Goal: Task Accomplishment & Management: Manage account settings

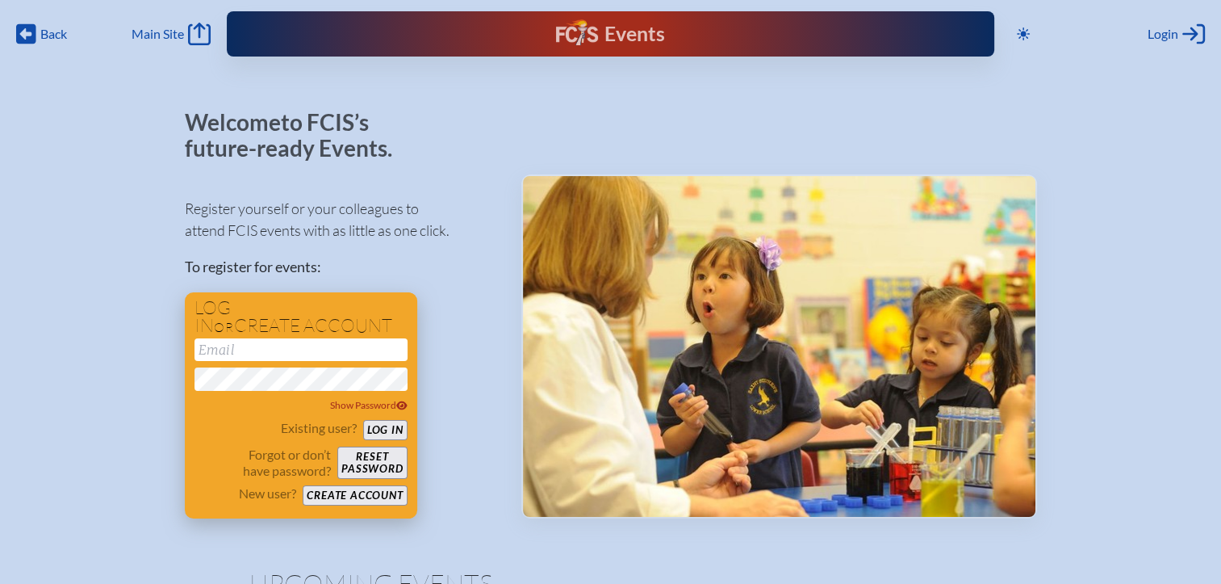
type input "[EMAIL_ADDRESS][DOMAIN_NAME]"
click at [381, 428] on button "Log in" at bounding box center [385, 430] width 44 height 20
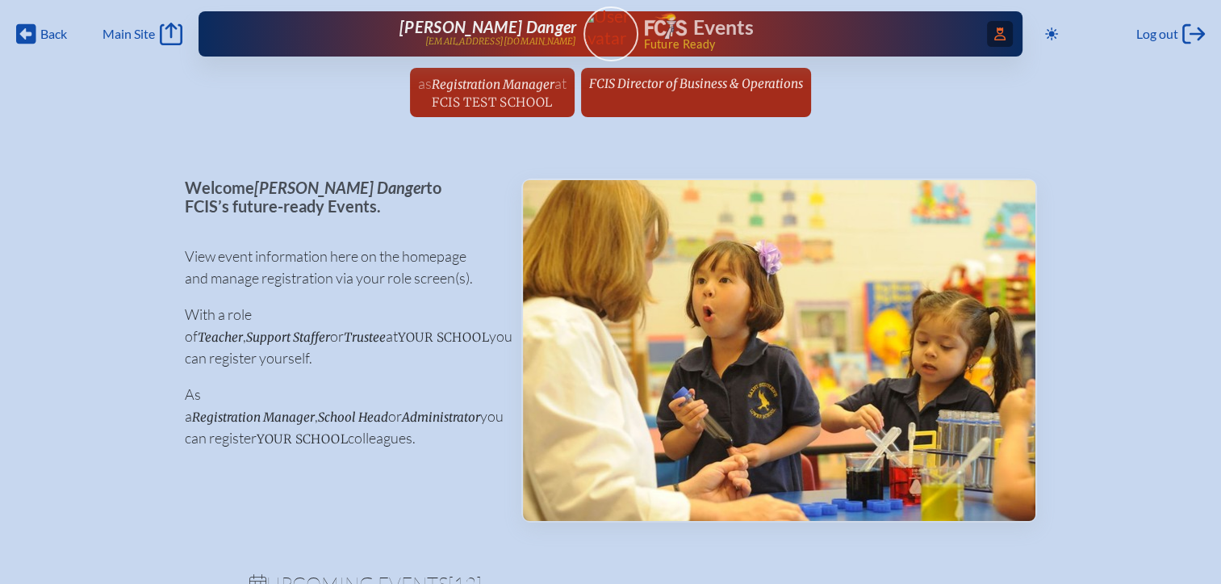
click at [994, 34] on icon "Access Users..." at bounding box center [999, 33] width 11 height 13
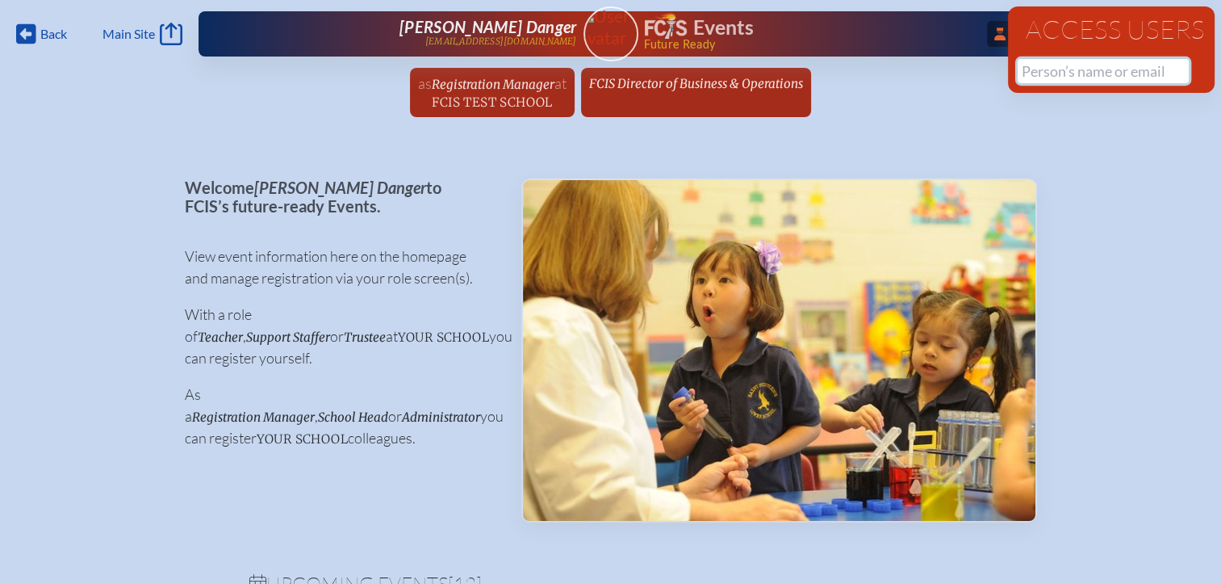
click at [1027, 71] on input "text" at bounding box center [1103, 71] width 171 height 24
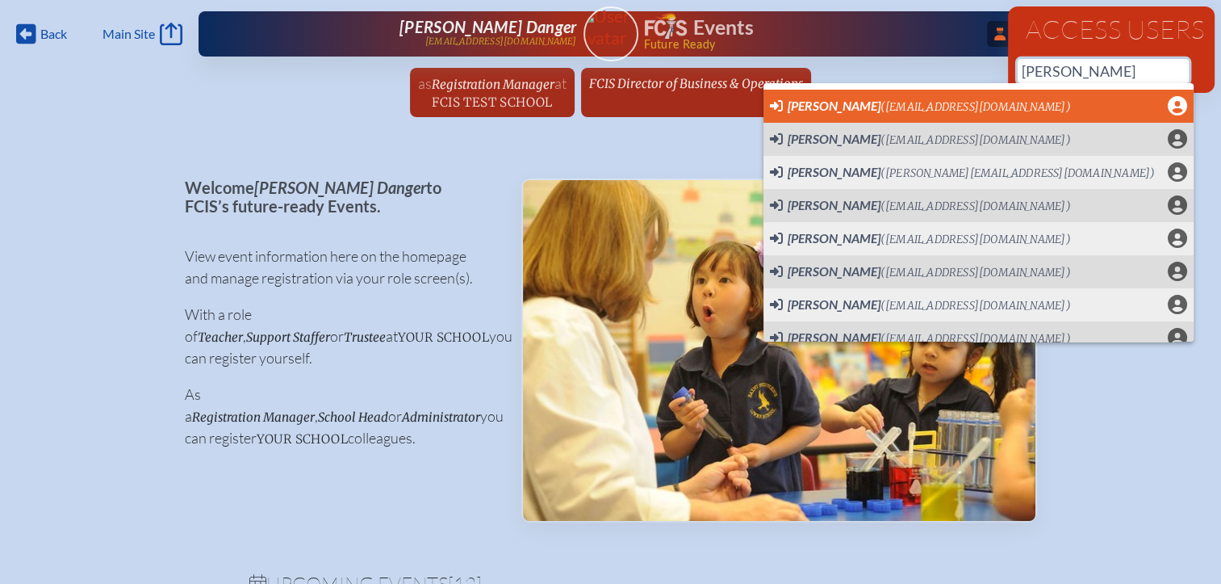
scroll to position [0, 12]
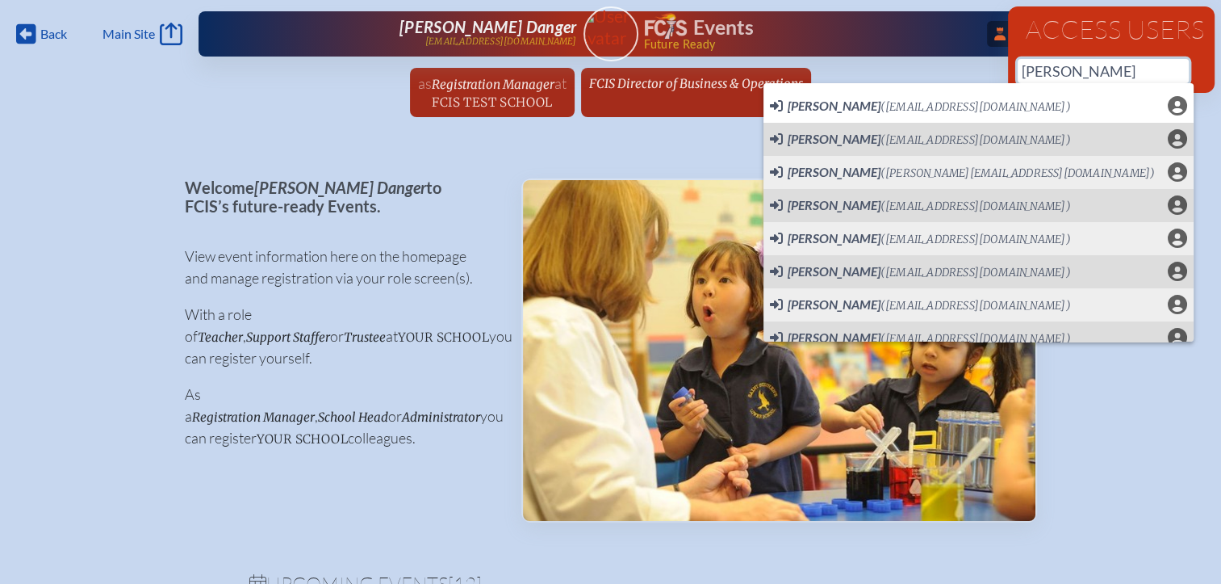
drag, startPoint x: 1055, startPoint y: 74, endPoint x: 956, endPoint y: 68, distance: 99.5
click at [956, 68] on div "Back Back Main Site Main Site Toggle to Dark Mode Log out Log out ...Close Acce…" at bounding box center [610, 63] width 1221 height 127
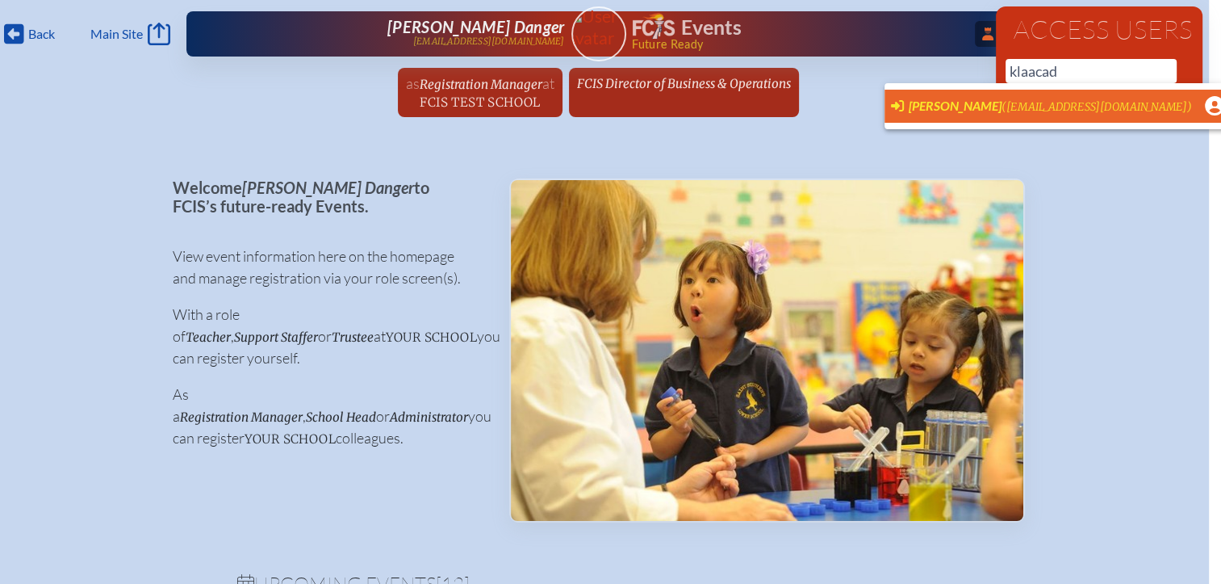
click at [953, 104] on span "[PERSON_NAME]" at bounding box center [955, 105] width 93 height 15
type input "[EMAIL_ADDRESS][DOMAIN_NAME]"
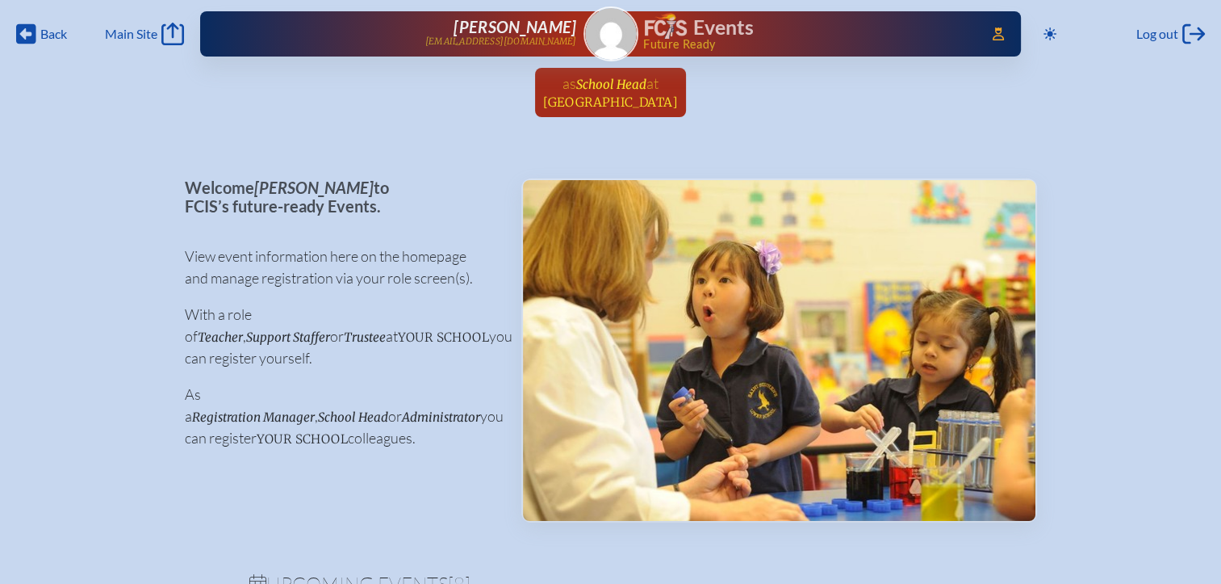
click at [617, 105] on span "KLA Academy" at bounding box center [610, 101] width 135 height 15
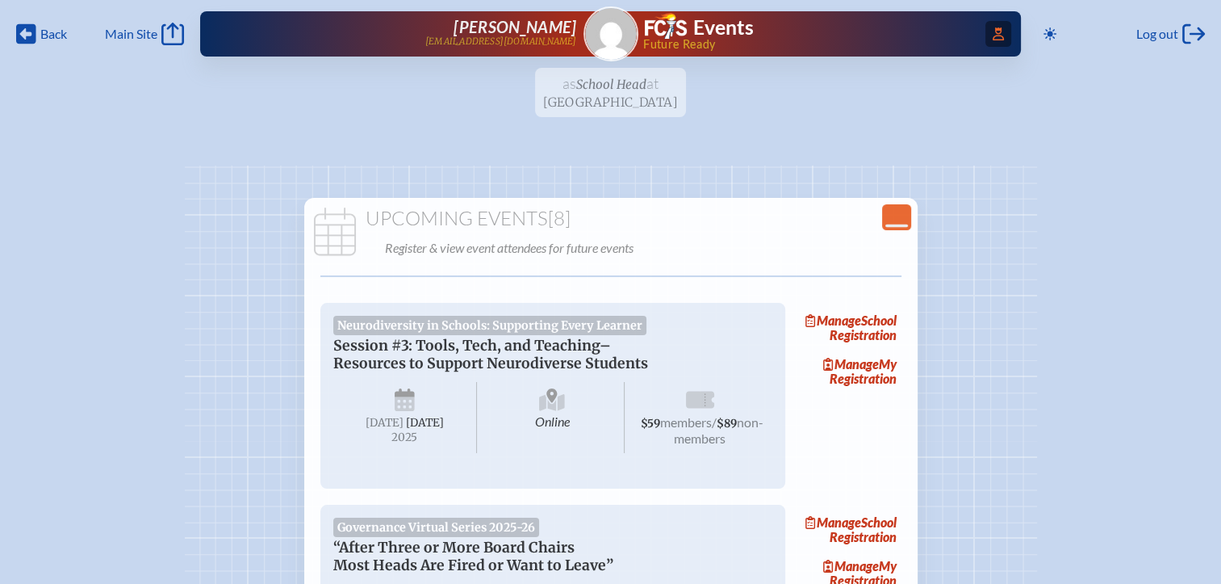
click at [998, 27] on icon "Access Users..." at bounding box center [998, 33] width 11 height 13
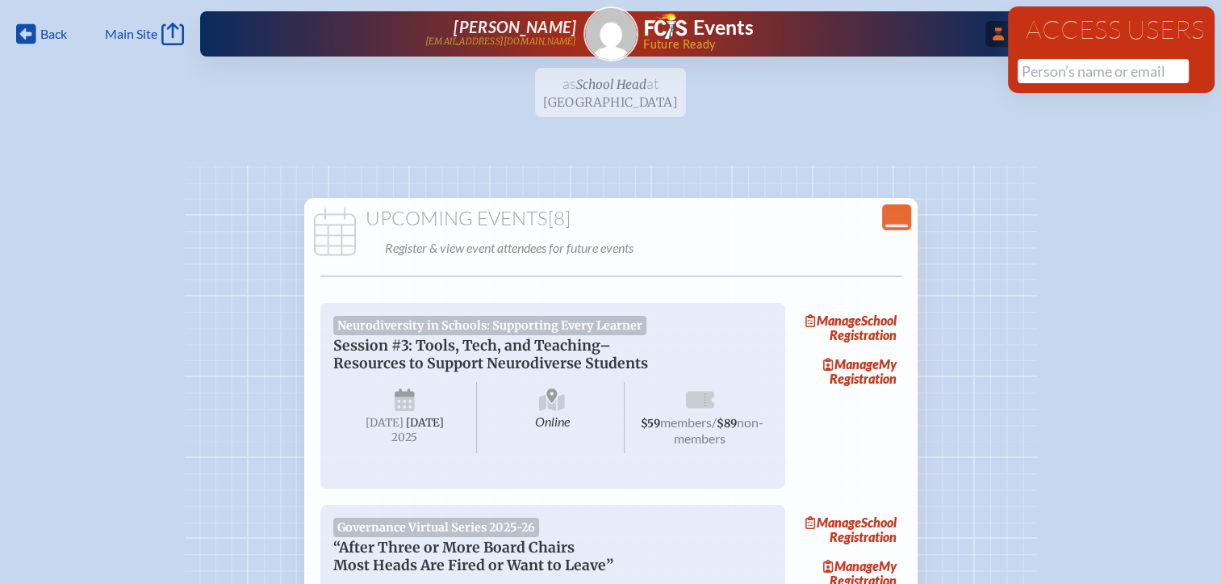
click at [642, 98] on ul "as School Head at KLA Academy since March 31st, 2025" at bounding box center [610, 97] width 1221 height 59
click at [536, 24] on span "[PERSON_NAME]" at bounding box center [515, 26] width 123 height 19
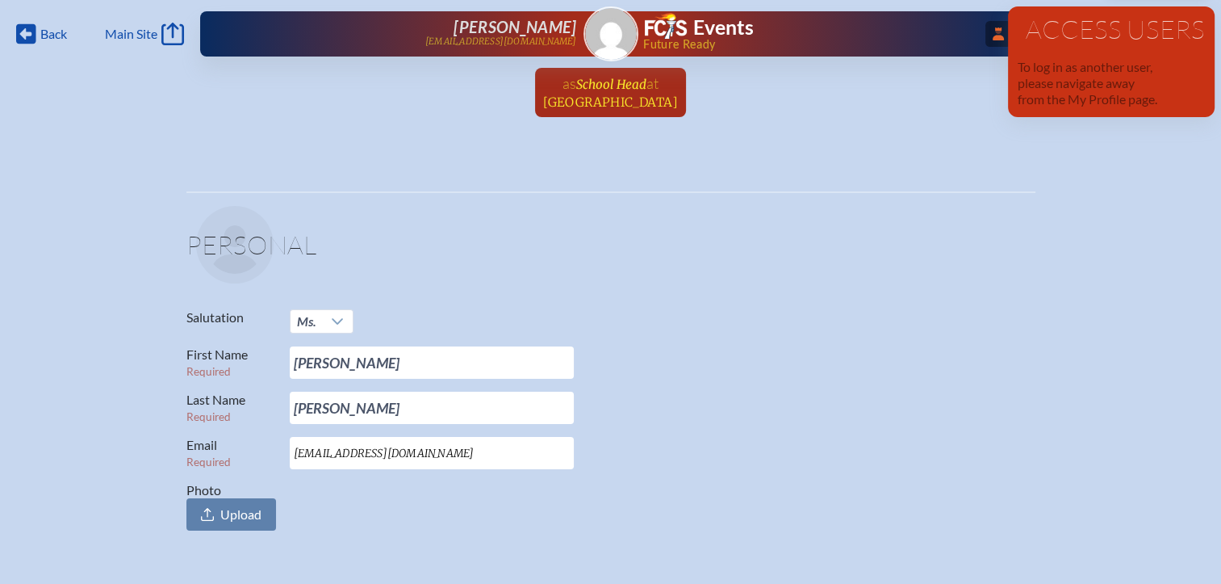
click at [621, 89] on span "School Head" at bounding box center [611, 84] width 70 height 15
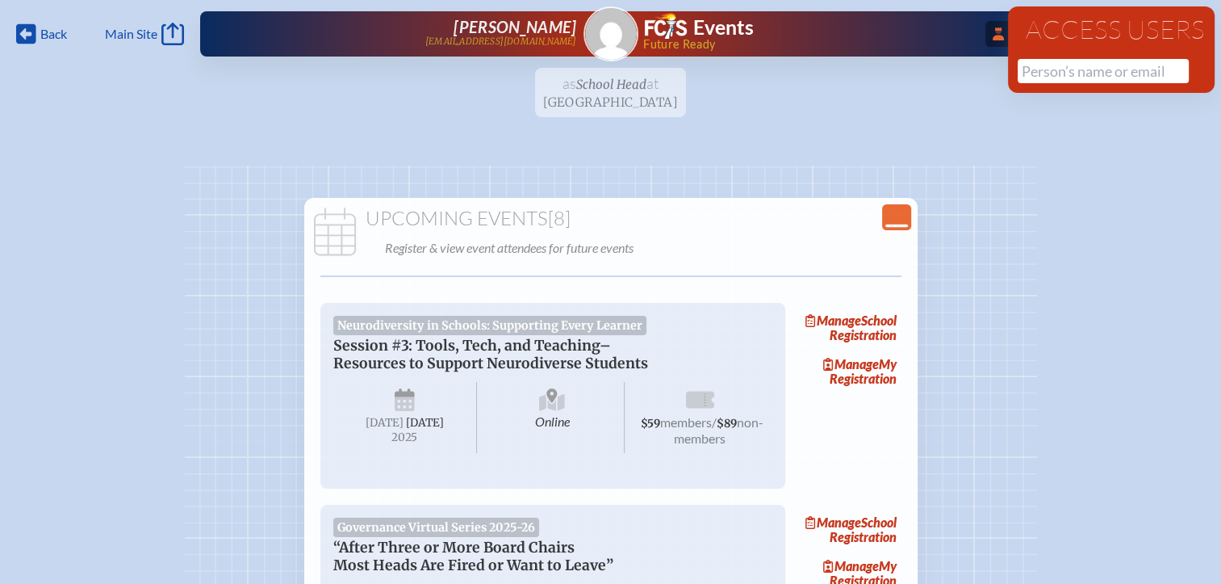
click at [894, 223] on icon "Close Console" at bounding box center [896, 217] width 23 height 23
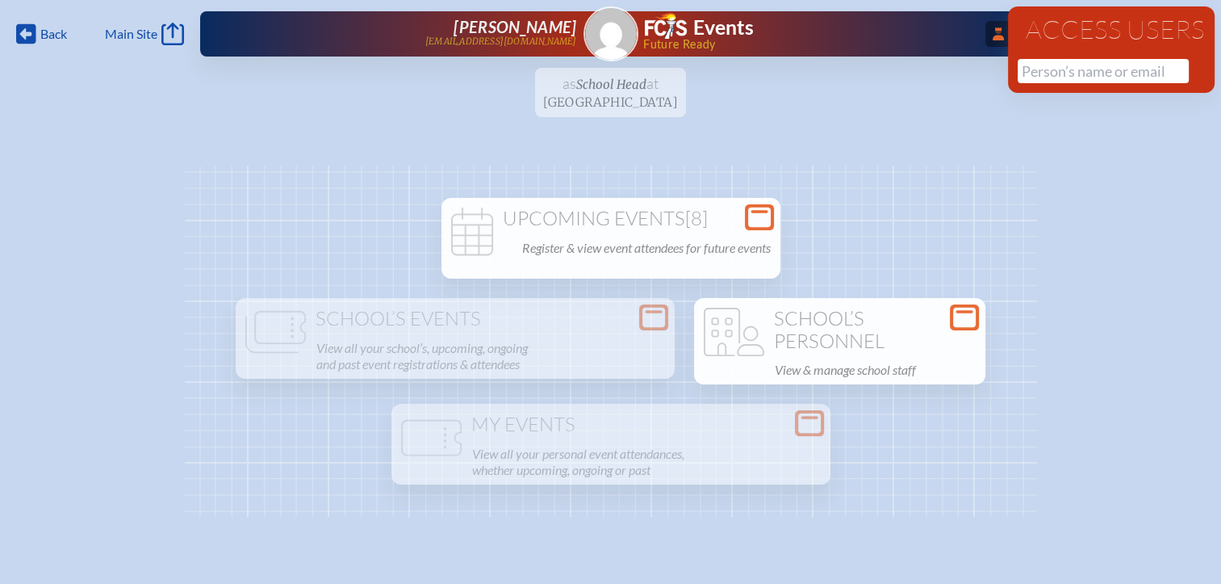
click at [872, 334] on h1 "School’s Personnel" at bounding box center [840, 330] width 278 height 44
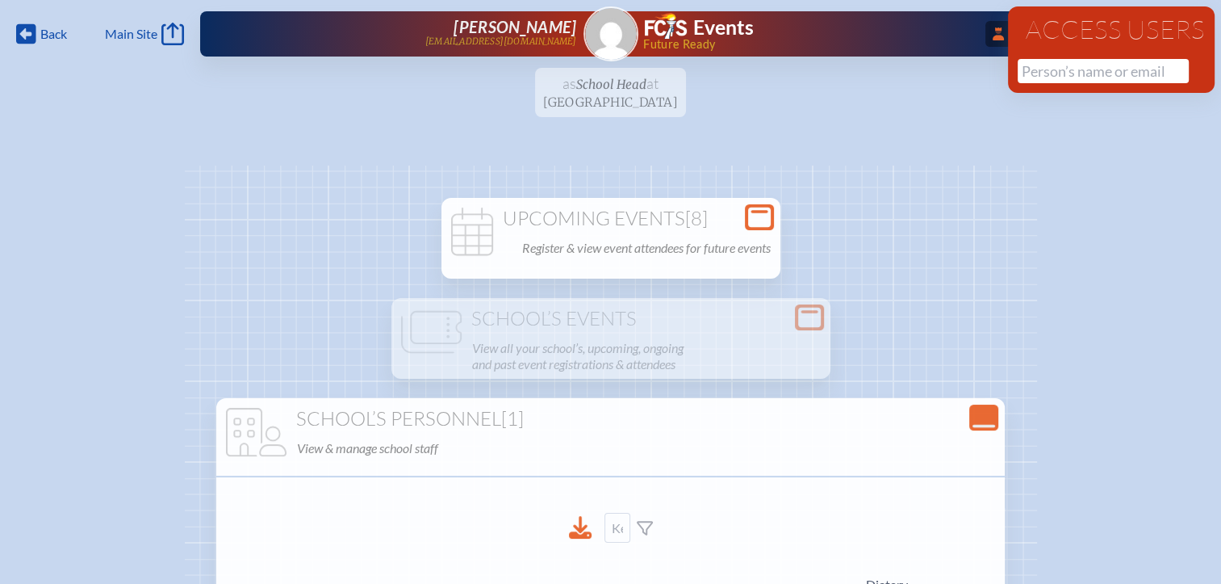
drag, startPoint x: 973, startPoint y: 421, endPoint x: 960, endPoint y: 417, distance: 14.1
click at [973, 420] on icon "Close Console" at bounding box center [984, 417] width 23 height 23
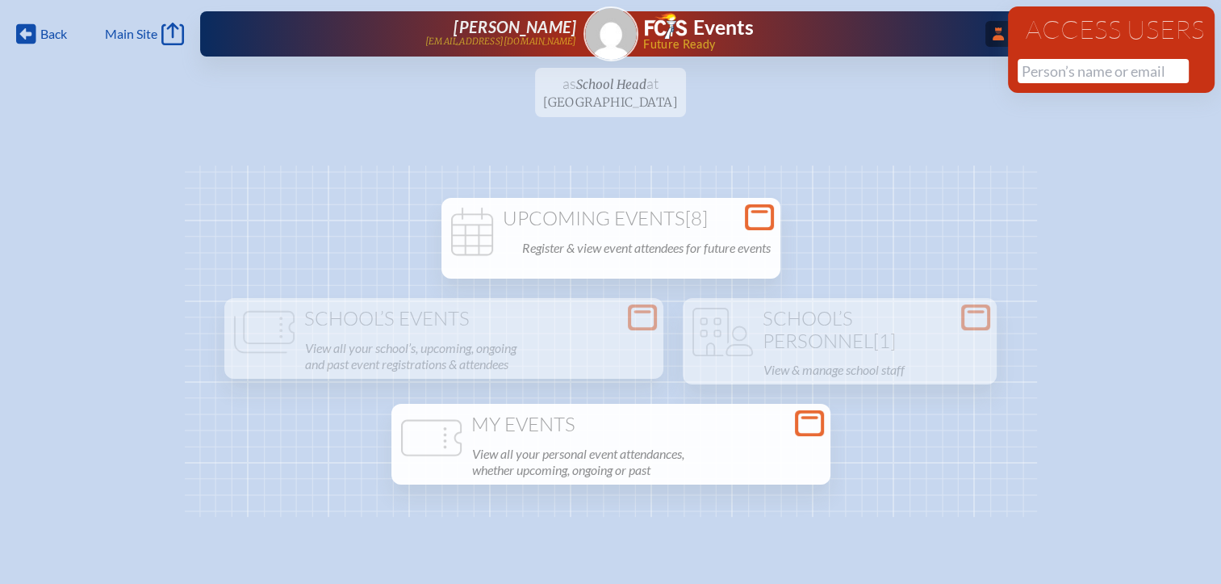
click at [606, 439] on div "My Events View all your personal event attendances, whether upcoming, ongoing o…" at bounding box center [611, 447] width 433 height 68
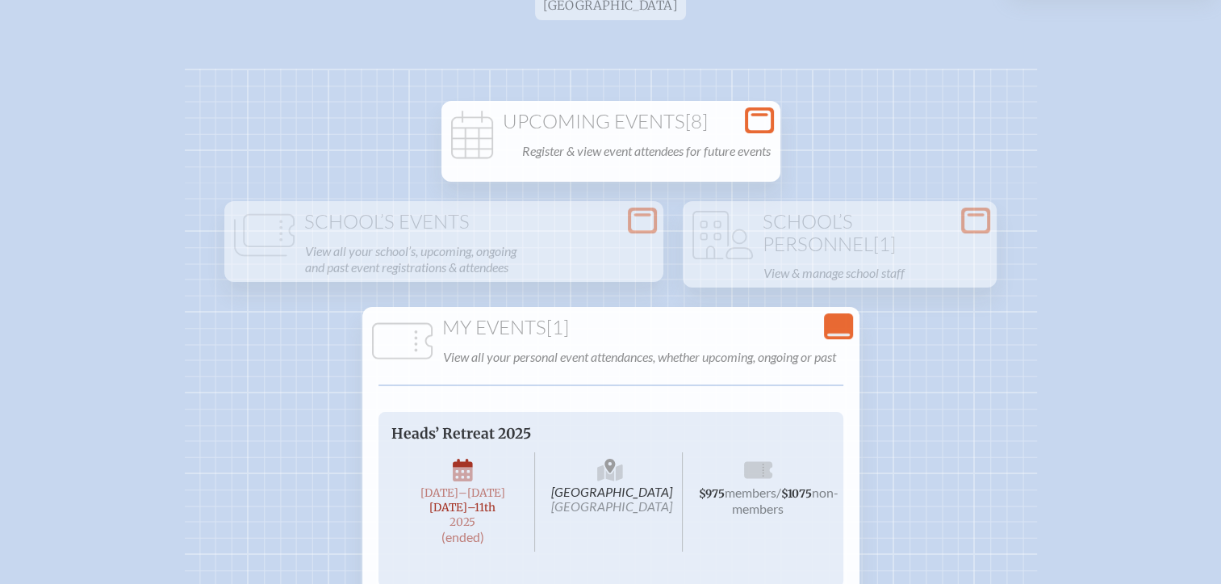
scroll to position [242, 0]
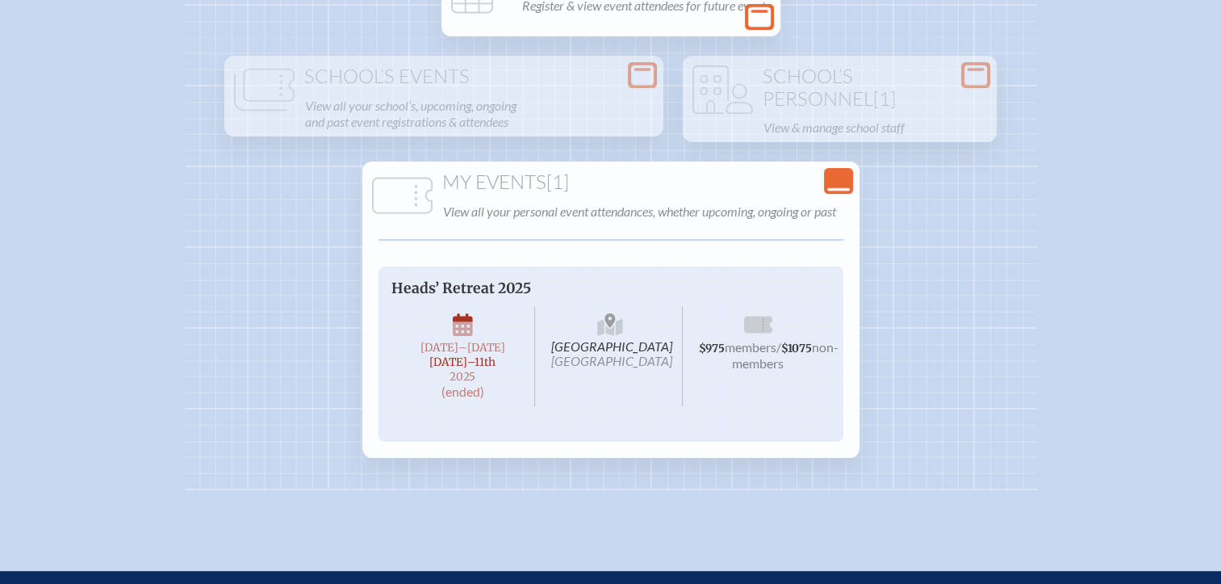
click at [827, 185] on icon "Close Console" at bounding box center [838, 180] width 23 height 23
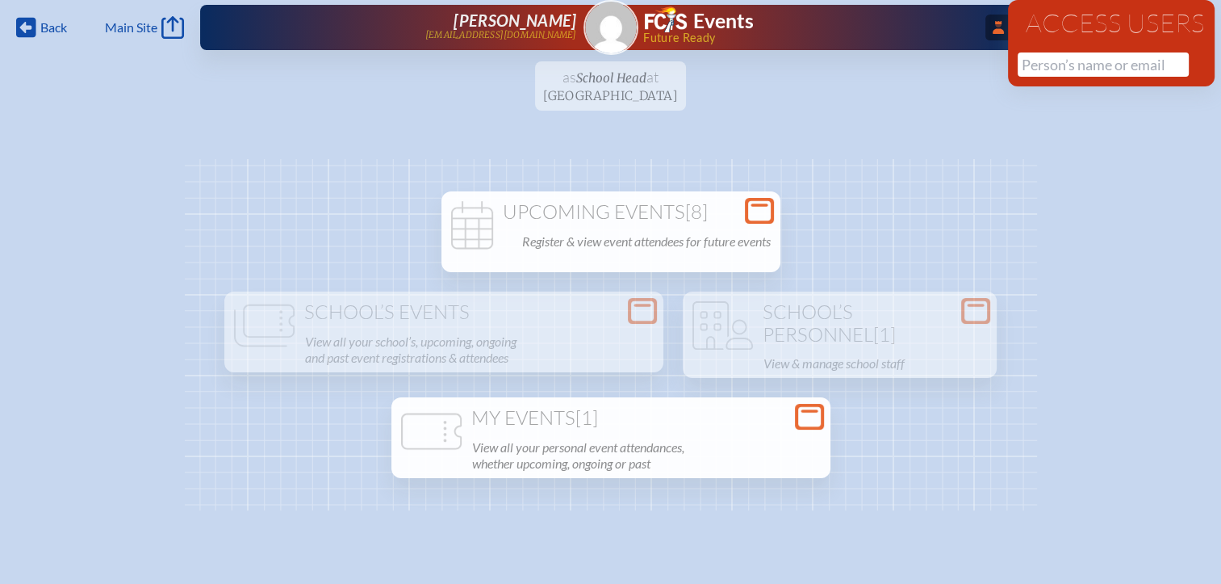
scroll to position [0, 0]
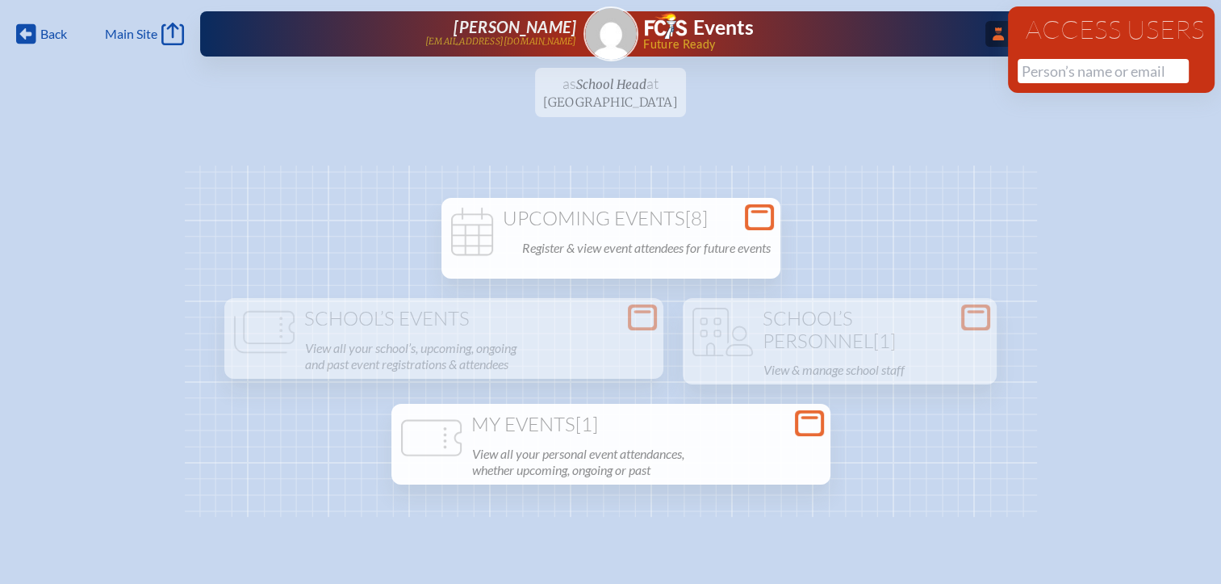
click at [556, 436] on div "My Events [1] View all your personal event attendances, whether upcoming, ongoi…" at bounding box center [611, 447] width 433 height 68
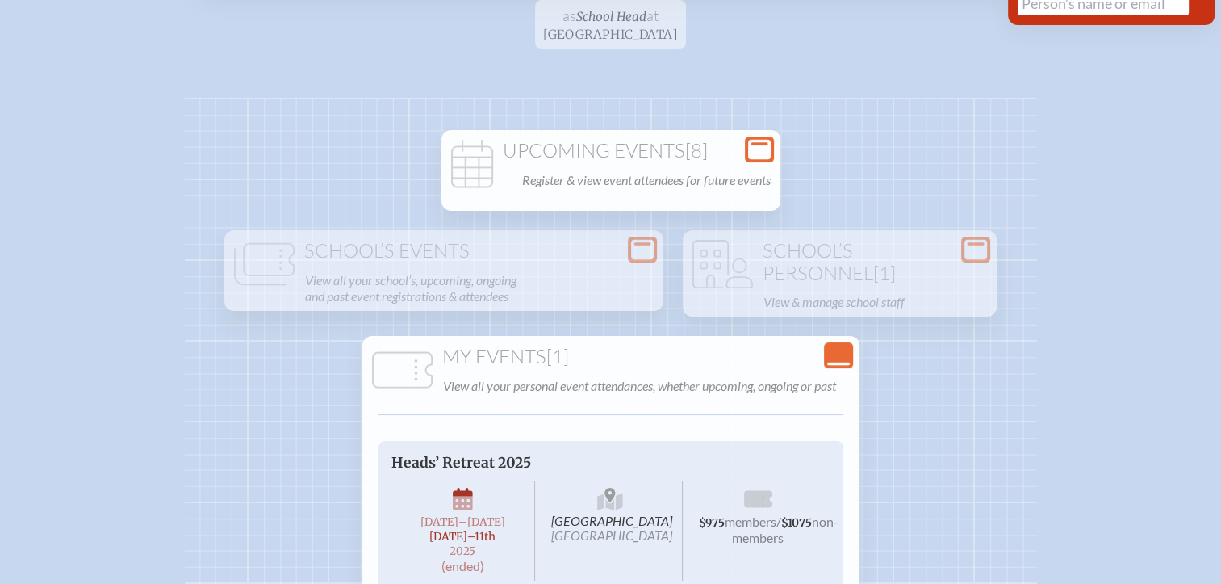
scroll to position [161, 0]
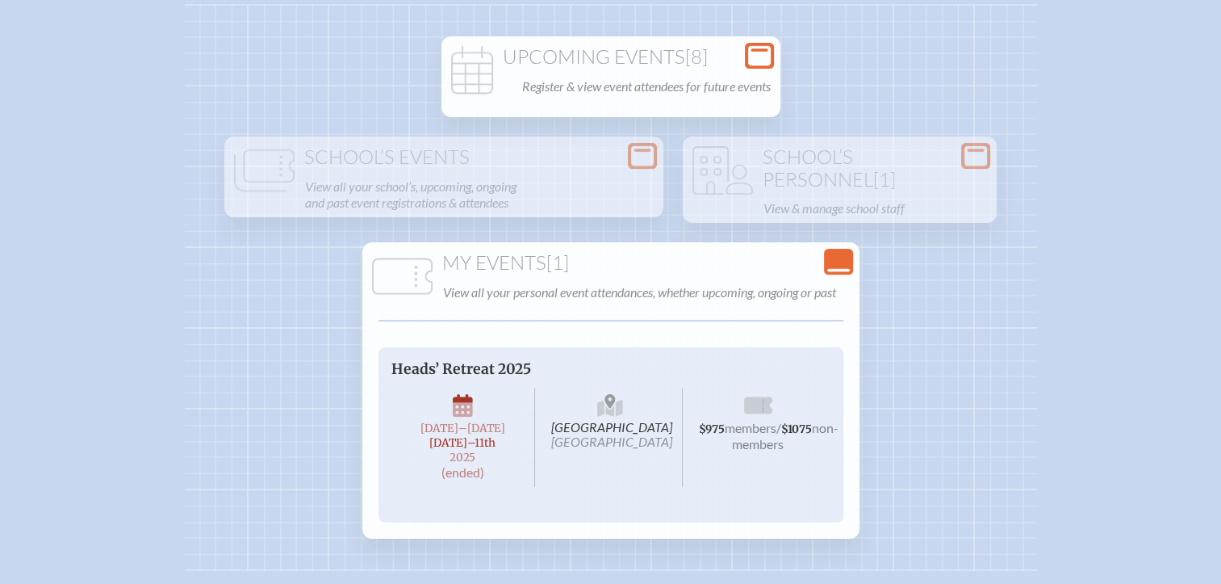
click at [835, 267] on icon "Close Console" at bounding box center [838, 261] width 23 height 23
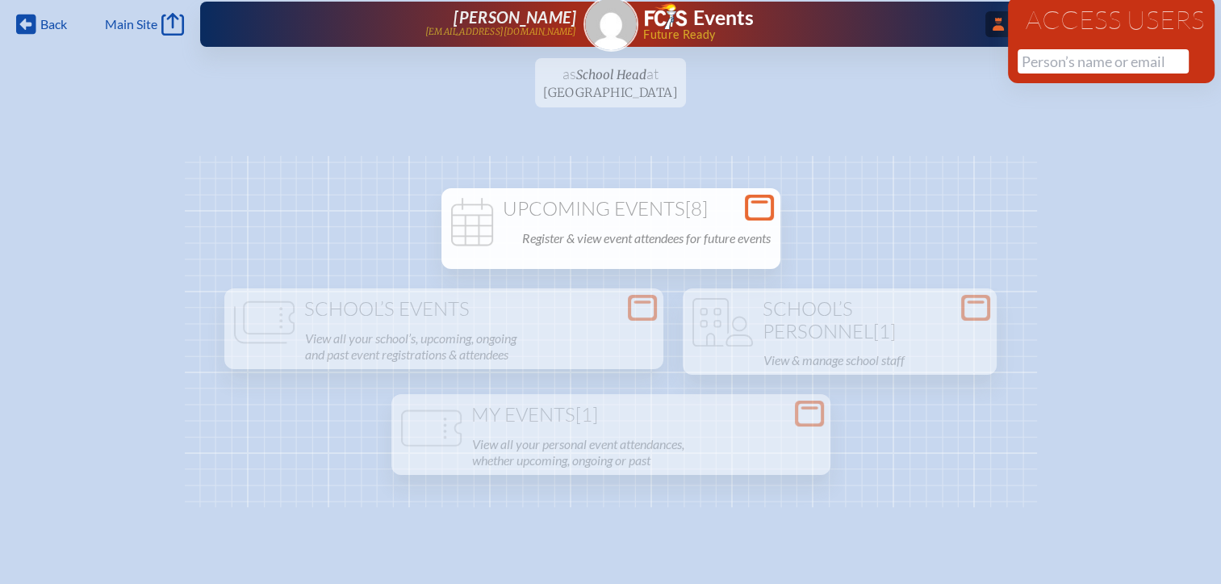
scroll to position [0, 0]
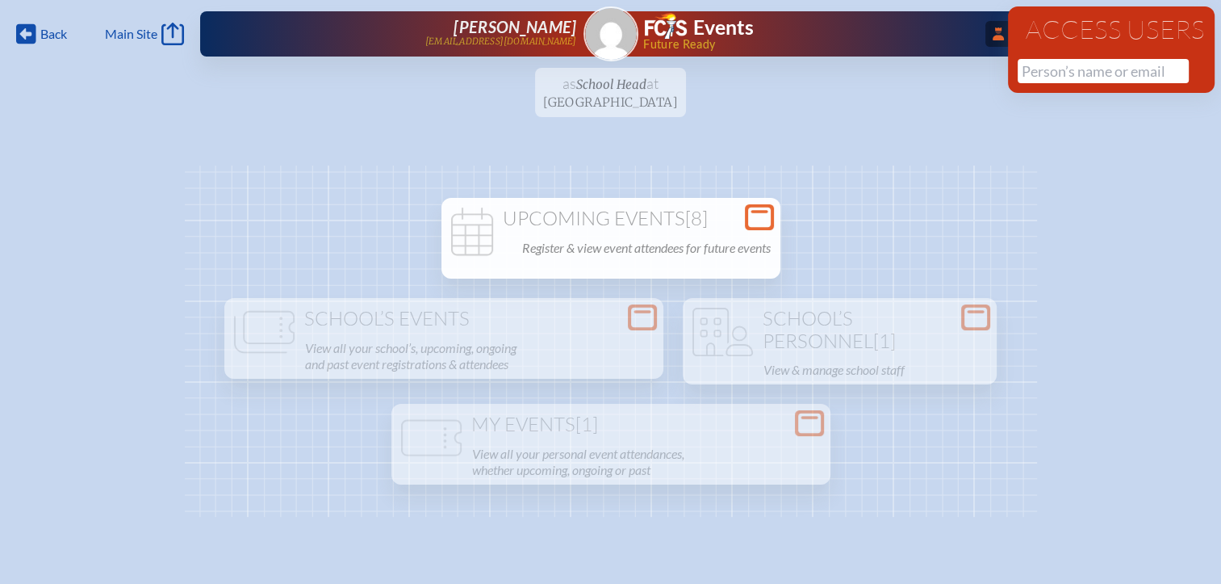
click at [622, 210] on h1 "Upcoming Events [8]" at bounding box center [611, 218] width 326 height 23
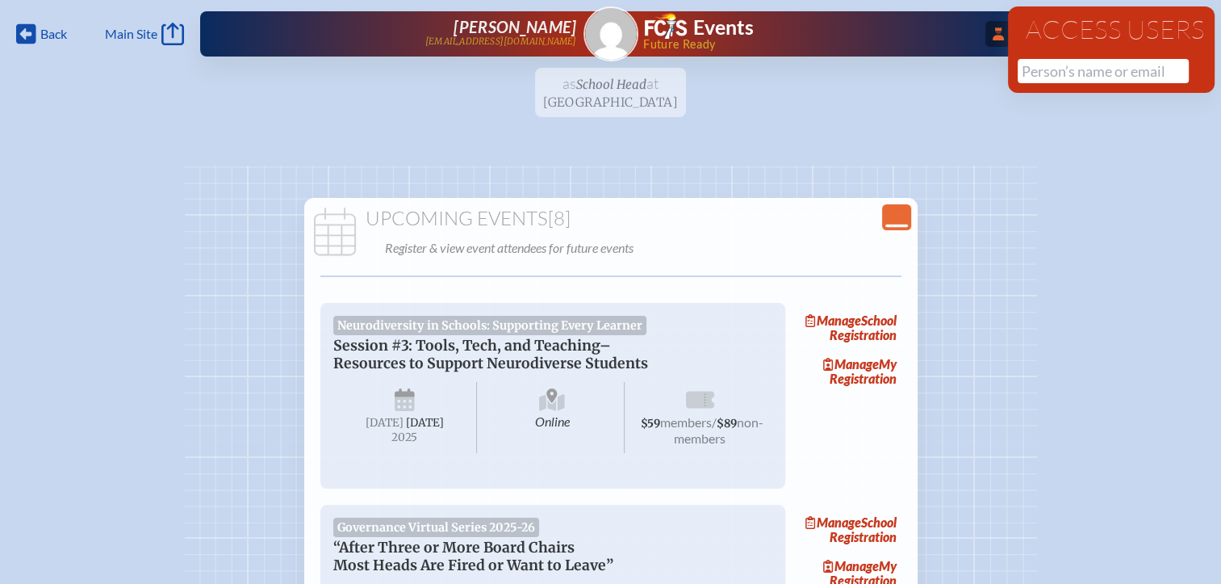
click at [892, 225] on icon at bounding box center [896, 225] width 23 height 3
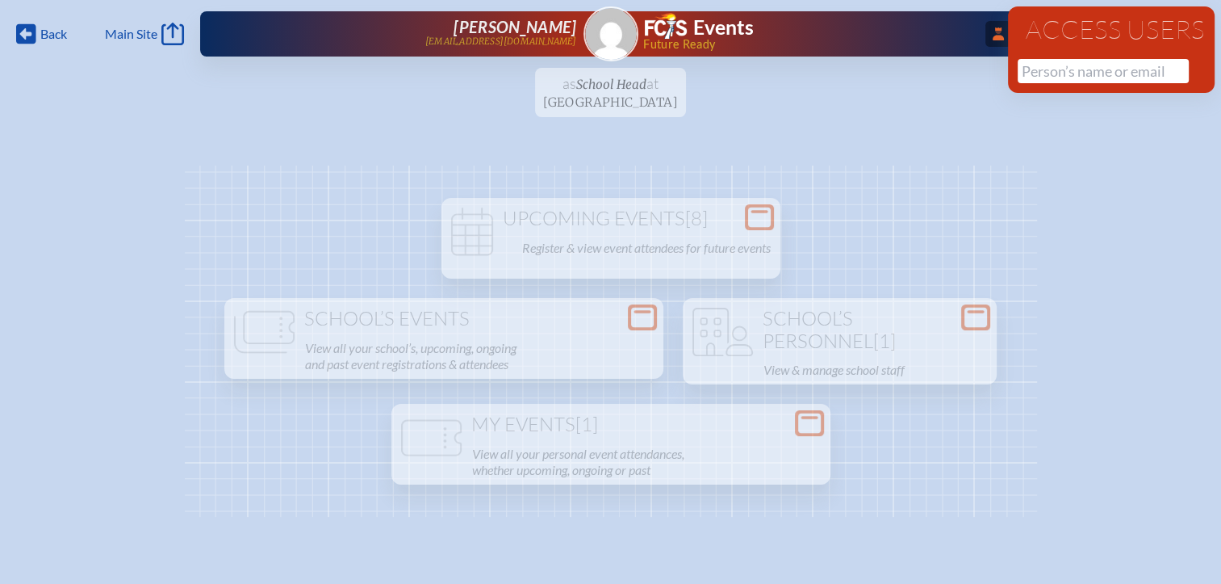
click at [751, 215] on icon at bounding box center [759, 217] width 23 height 20
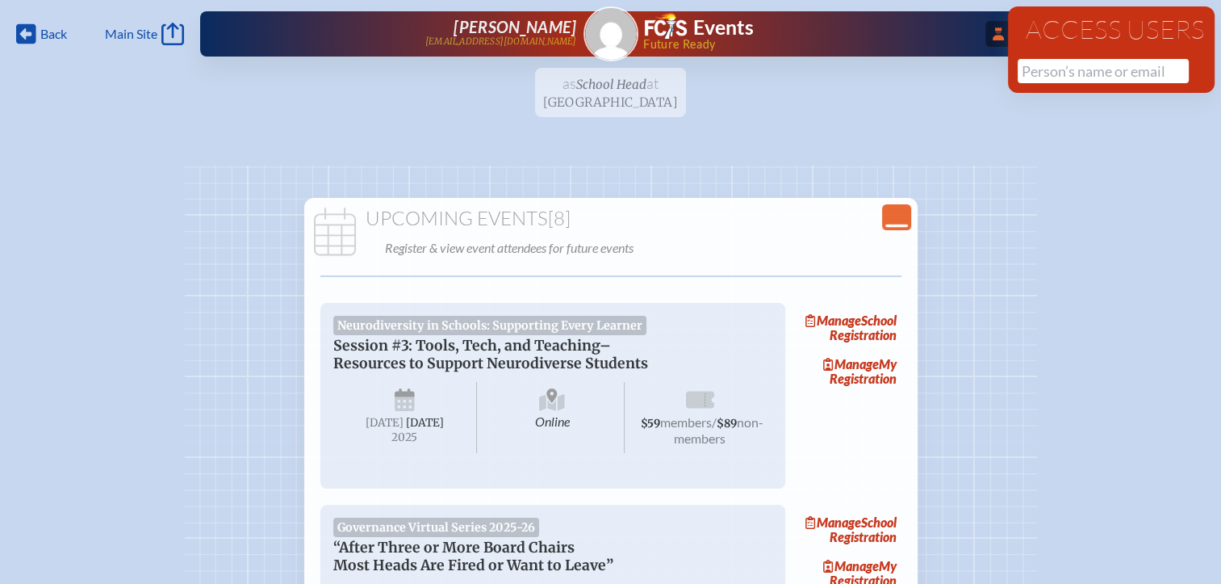
click at [998, 38] on icon at bounding box center [998, 33] width 11 height 13
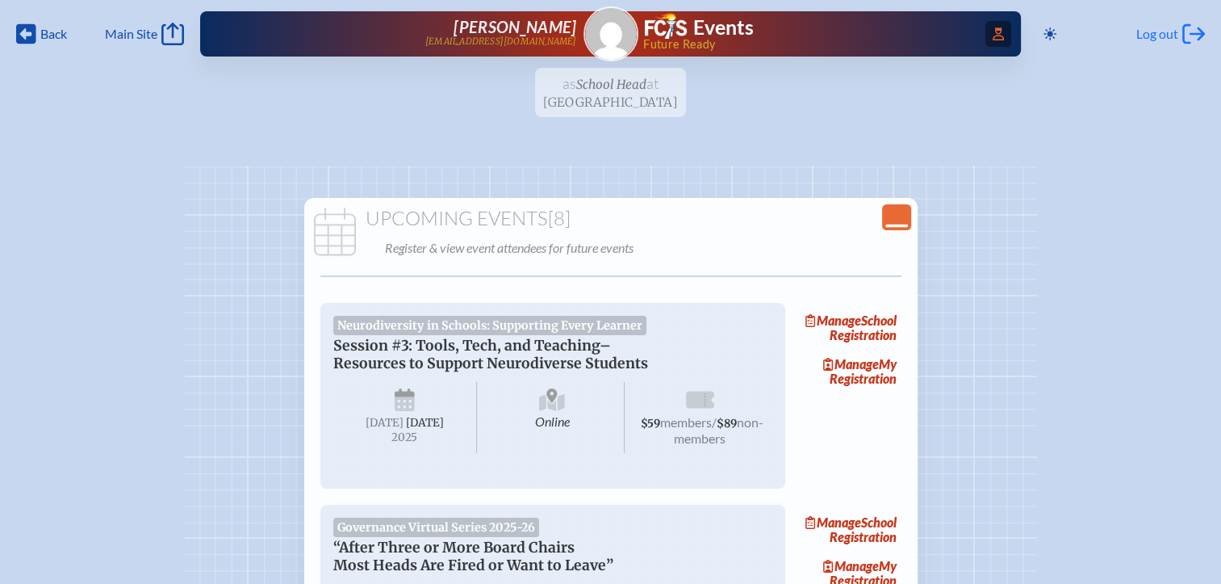
click at [1153, 34] on span "Log out" at bounding box center [1157, 34] width 42 height 16
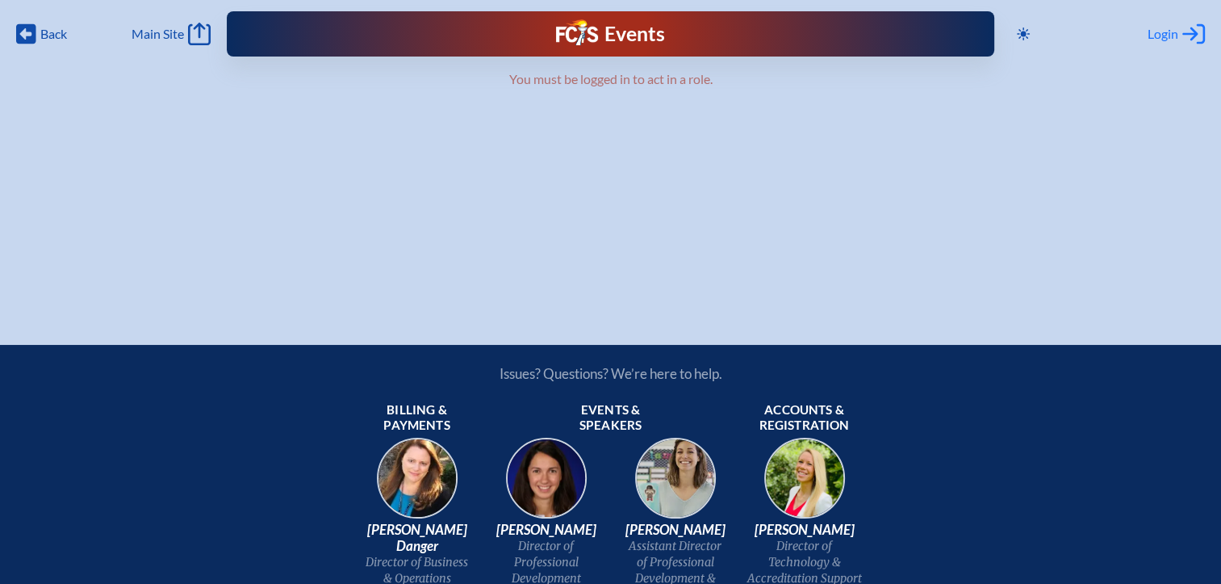
type input "[EMAIL_ADDRESS][DOMAIN_NAME]"
click at [1163, 34] on span "Login" at bounding box center [1163, 34] width 31 height 16
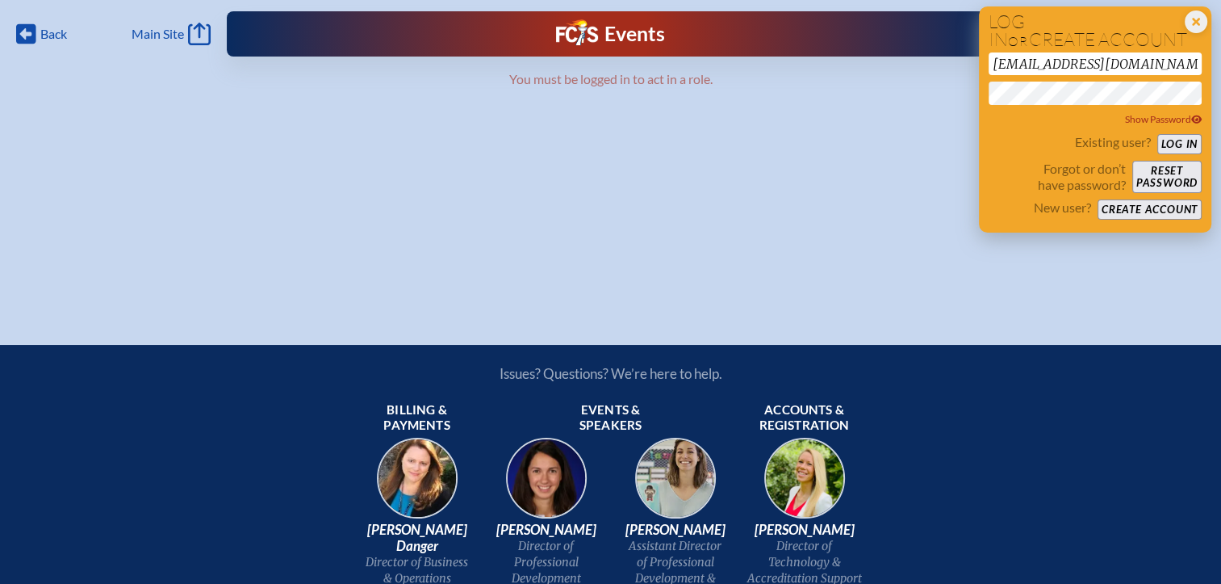
click at [1165, 177] on button "Reset password" at bounding box center [1166, 177] width 69 height 32
